Goal: Information Seeking & Learning: Find contact information

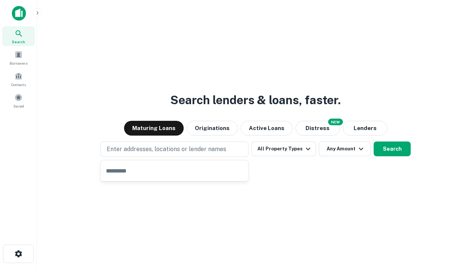
type input "**********"
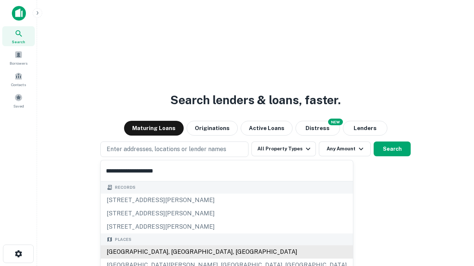
click at [177, 252] on div "[GEOGRAPHIC_DATA], [GEOGRAPHIC_DATA], [GEOGRAPHIC_DATA]" at bounding box center [227, 252] width 252 height 13
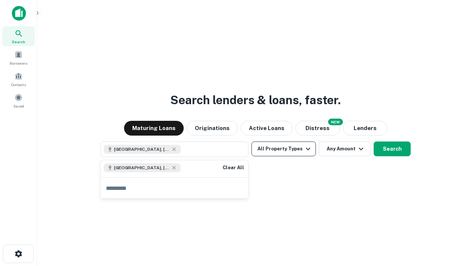
click at [284, 149] on button "All Property Types" at bounding box center [283, 149] width 64 height 15
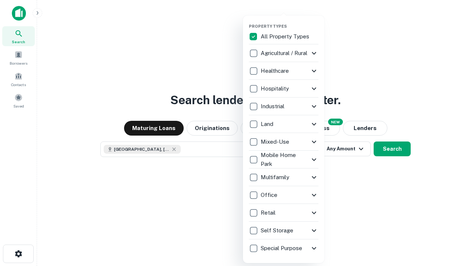
click at [289, 21] on button "button" at bounding box center [289, 21] width 81 height 0
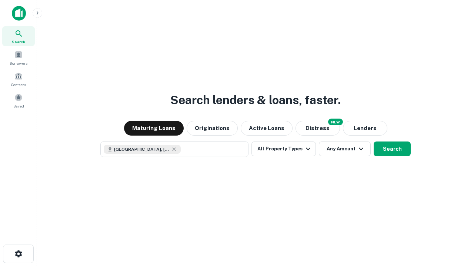
scroll to position [12, 0]
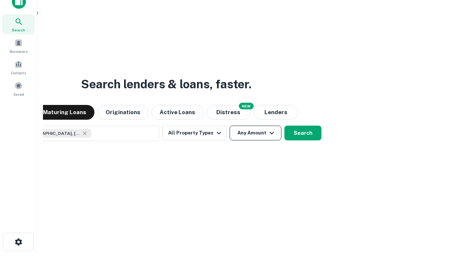
click at [229, 126] on button "Any Amount" at bounding box center [255, 133] width 52 height 15
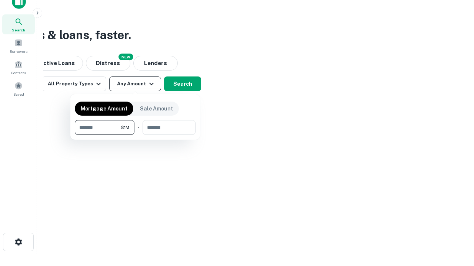
type input "*******"
click at [135, 135] on button "button" at bounding box center [135, 135] width 121 height 0
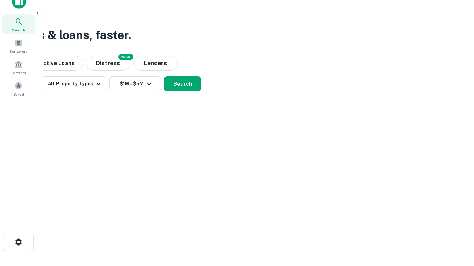
scroll to position [12, 0]
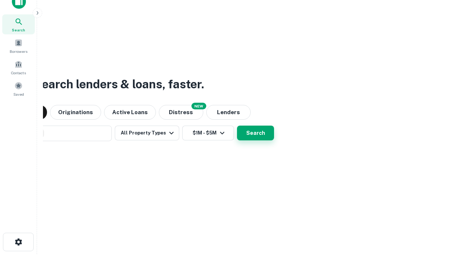
click at [237, 126] on button "Search" at bounding box center [255, 133] width 37 height 15
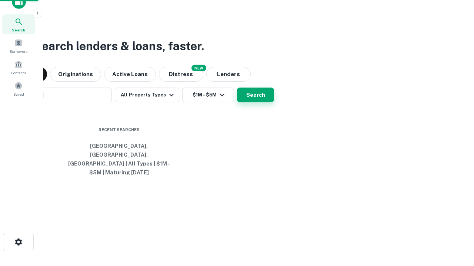
scroll to position [24, 209]
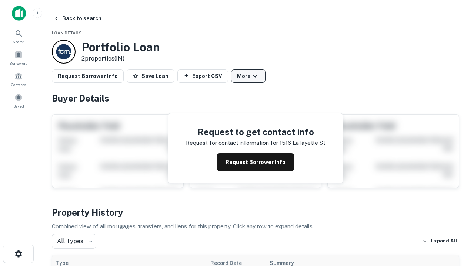
click at [248, 76] on button "More" at bounding box center [248, 76] width 34 height 13
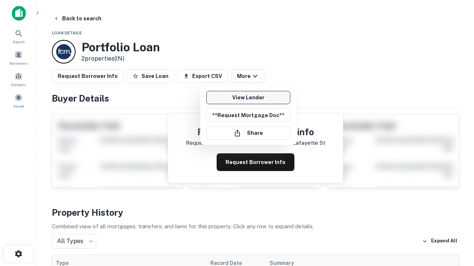
click at [248, 98] on link "View Lender" at bounding box center [248, 97] width 84 height 13
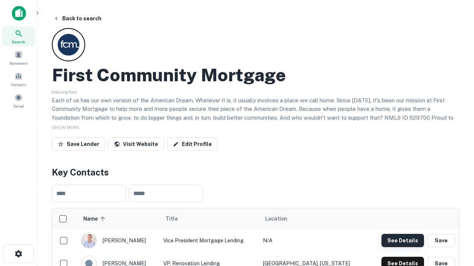
click at [402, 241] on button "See Details" at bounding box center [402, 240] width 43 height 13
click at [18, 254] on icon "button" at bounding box center [18, 254] width 9 height 9
